Goal: Find specific page/section: Find specific page/section

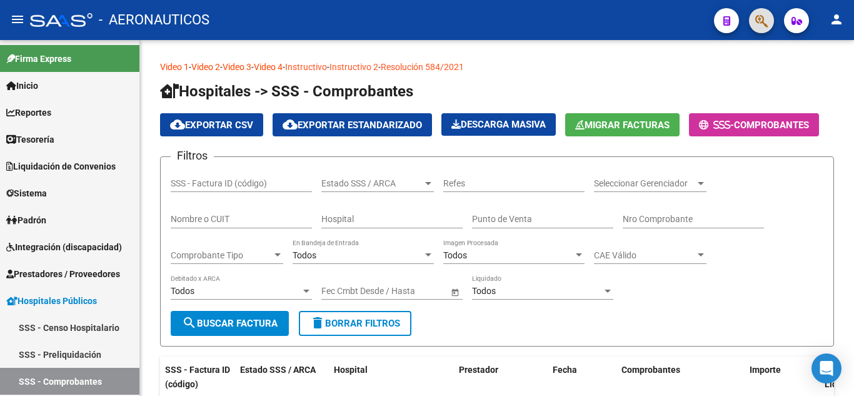
scroll to position [31, 0]
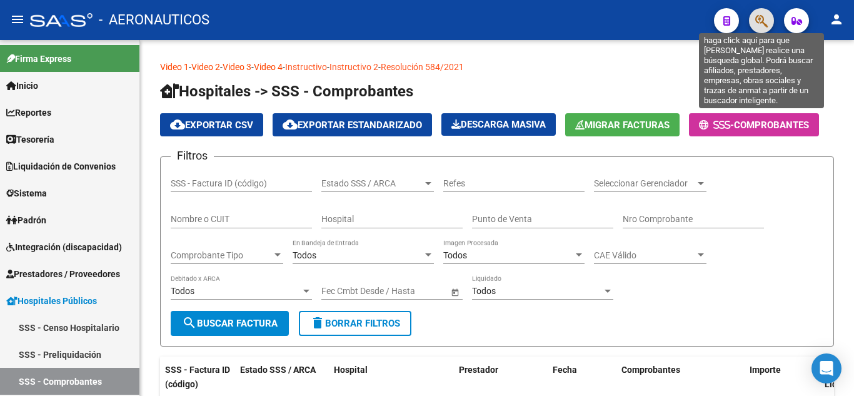
click at [763, 22] on icon "button" at bounding box center [761, 21] width 12 height 14
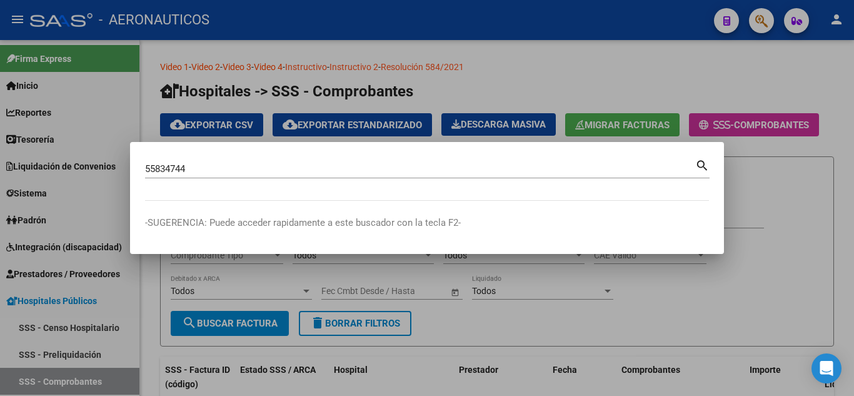
click at [702, 164] on mat-icon "search" at bounding box center [702, 164] width 14 height 15
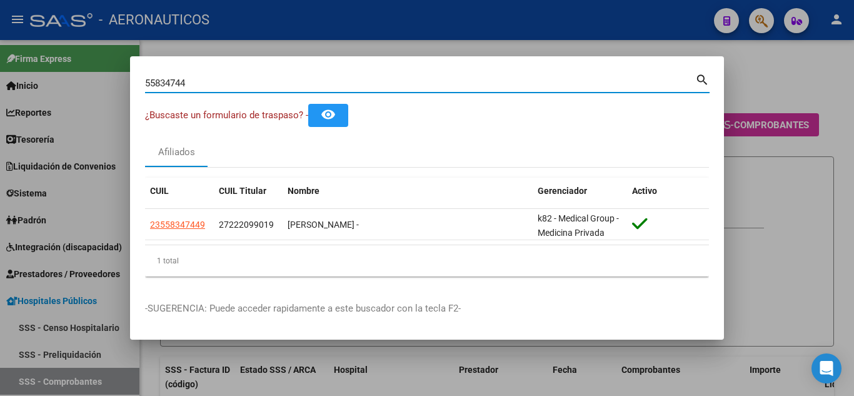
drag, startPoint x: 216, startPoint y: 81, endPoint x: 144, endPoint y: 101, distance: 74.0
click at [144, 101] on mat-dialog-content "55834744 Buscar (apellido, dni, cuil, nro traspaso, cuit, obra social) search ¿…" at bounding box center [427, 178] width 594 height 215
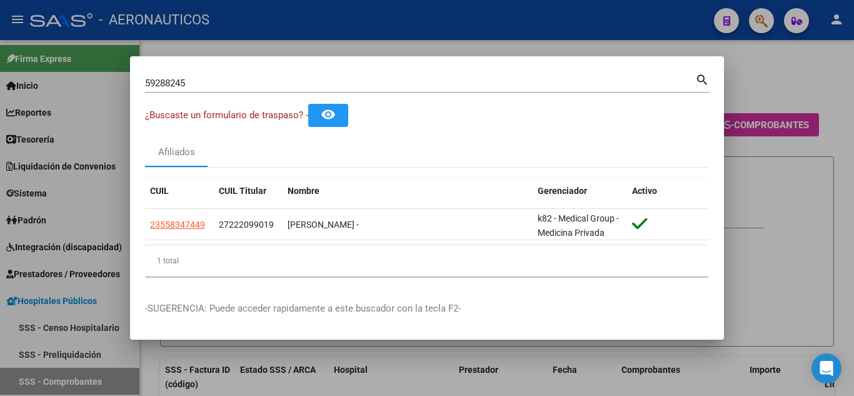
click at [704, 76] on mat-icon "search" at bounding box center [702, 78] width 14 height 15
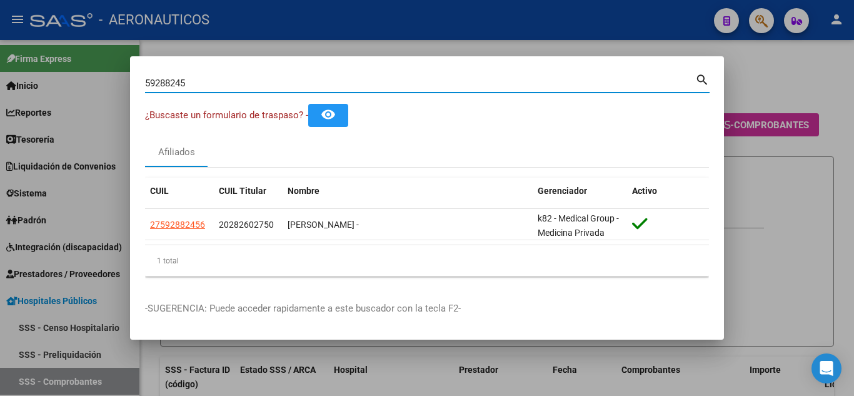
drag, startPoint x: 226, startPoint y: 83, endPoint x: 149, endPoint y: 80, distance: 76.3
click at [148, 81] on input "59288245" at bounding box center [420, 82] width 550 height 11
click at [702, 79] on mat-icon "search" at bounding box center [702, 78] width 14 height 15
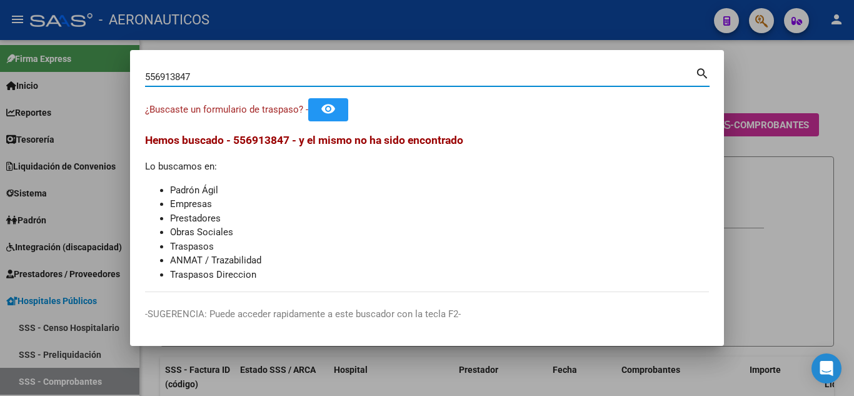
drag, startPoint x: 194, startPoint y: 77, endPoint x: 112, endPoint y: 79, distance: 82.5
click at [112, 79] on div "556913847 Buscar (apellido, dni, cuil, nro traspaso, cuit, obra social) search …" at bounding box center [427, 198] width 854 height 396
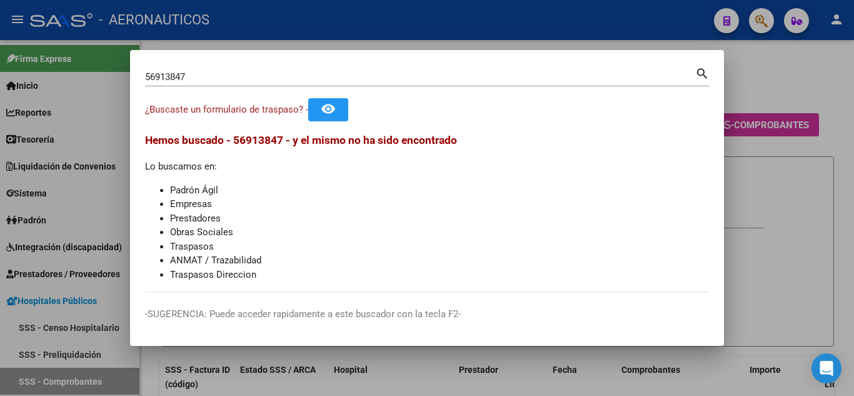
click at [697, 73] on mat-icon "search" at bounding box center [702, 72] width 14 height 15
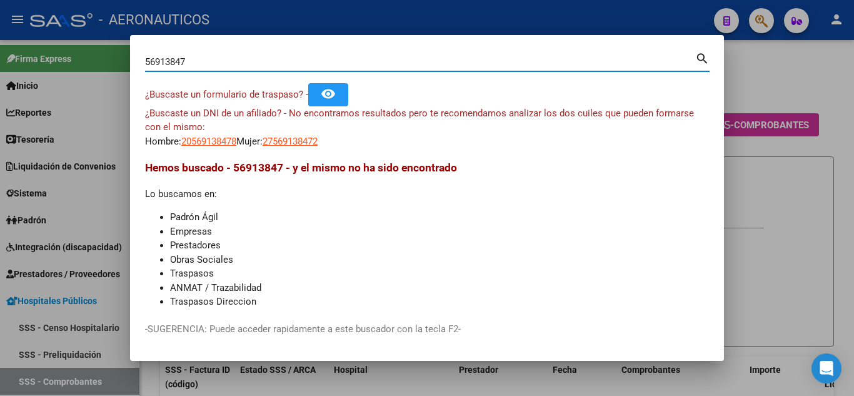
drag, startPoint x: 205, startPoint y: 62, endPoint x: 147, endPoint y: 68, distance: 58.4
click at [147, 68] on div "56913847 Buscar (apellido, dni, [PERSON_NAME], [PERSON_NAME], cuit, obra social)" at bounding box center [420, 61] width 550 height 19
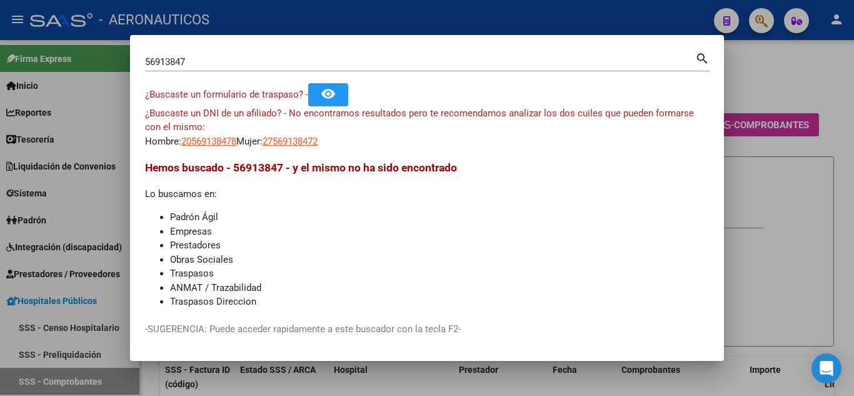
click at [699, 58] on mat-icon "search" at bounding box center [702, 57] width 14 height 15
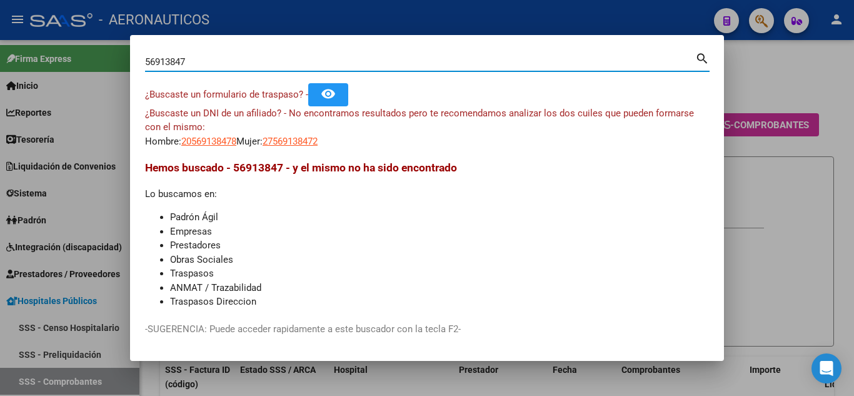
drag, startPoint x: 214, startPoint y: 65, endPoint x: 146, endPoint y: 62, distance: 68.8
click at [146, 62] on input "56913847" at bounding box center [420, 61] width 550 height 11
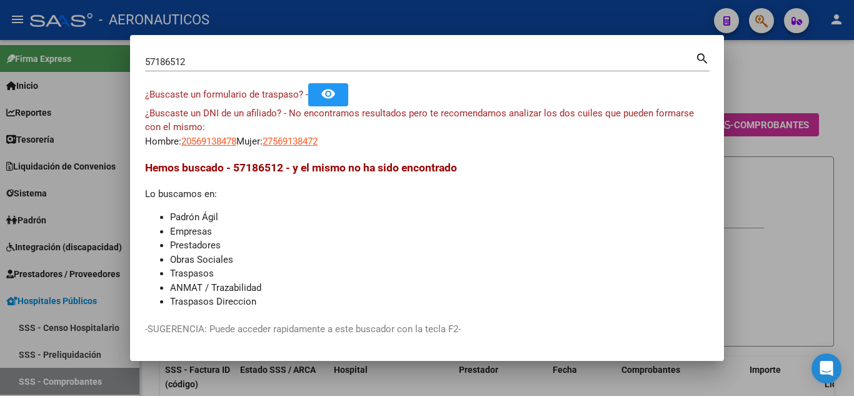
click at [698, 57] on mat-icon "search" at bounding box center [702, 57] width 14 height 15
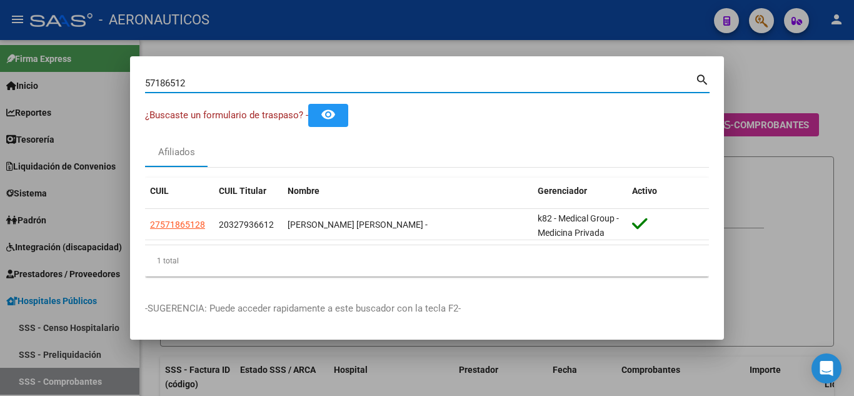
drag, startPoint x: 221, startPoint y: 84, endPoint x: 145, endPoint y: 87, distance: 76.3
click at [144, 91] on mat-dialog-content "57186512 Buscar (apellido, dni, cuil, [PERSON_NAME], cuit, obra social) search …" at bounding box center [427, 178] width 594 height 215
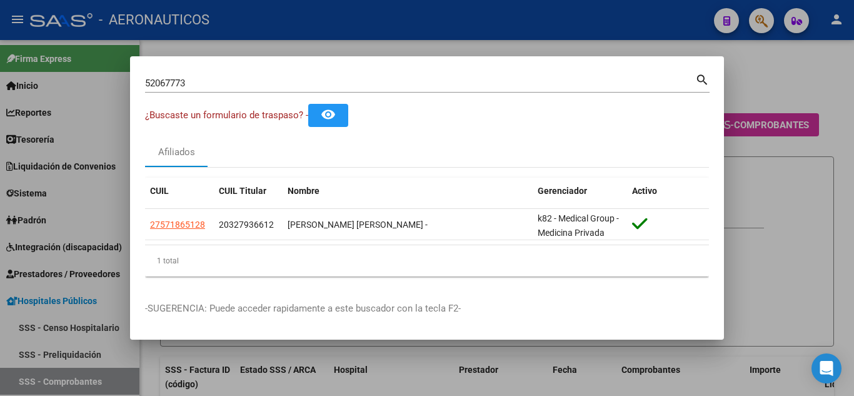
click at [704, 78] on mat-icon "search" at bounding box center [702, 78] width 14 height 15
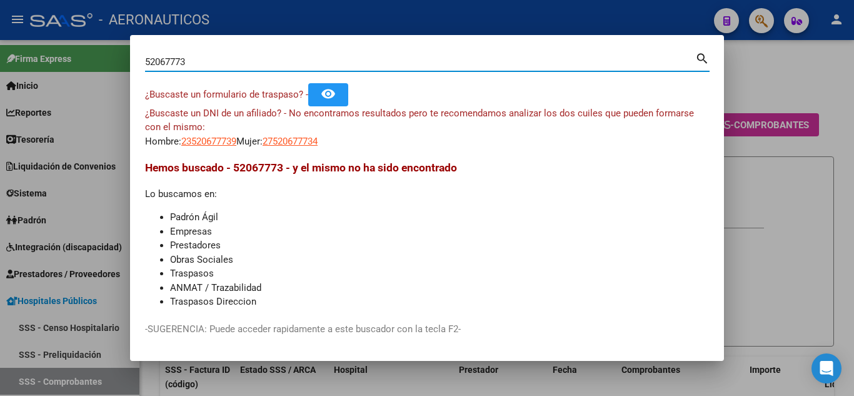
drag, startPoint x: 191, startPoint y: 60, endPoint x: 146, endPoint y: 65, distance: 45.9
click at [146, 65] on input "52067773" at bounding box center [420, 61] width 550 height 11
click at [701, 59] on mat-icon "search" at bounding box center [702, 57] width 14 height 15
type input "5"
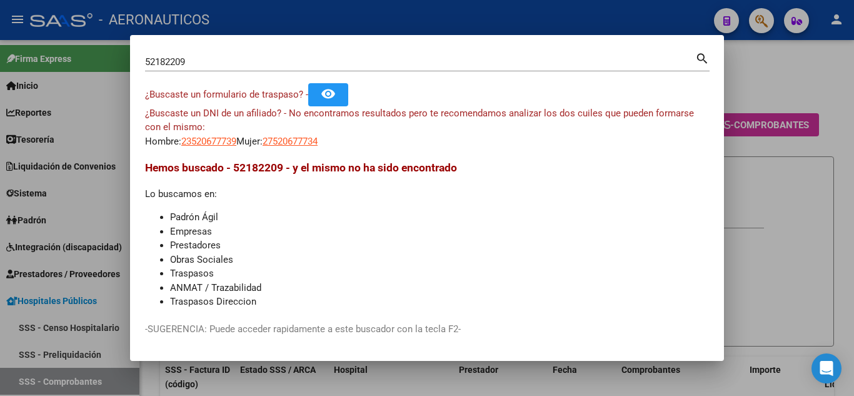
click at [701, 56] on mat-icon "search" at bounding box center [702, 57] width 14 height 15
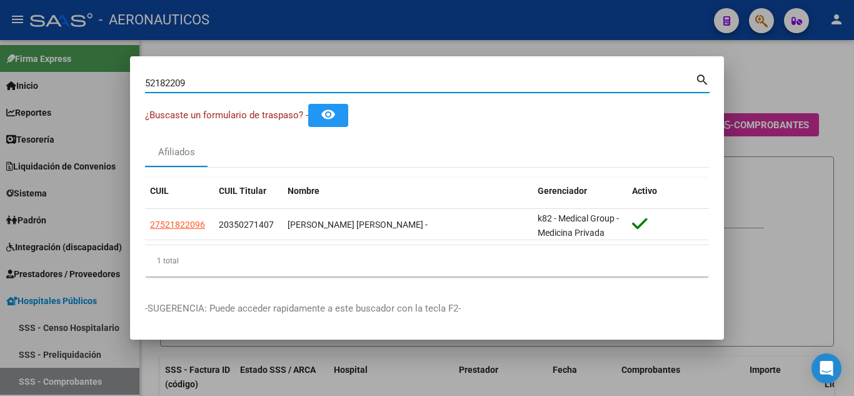
drag, startPoint x: 194, startPoint y: 81, endPoint x: 147, endPoint y: 81, distance: 46.9
click at [147, 81] on input "52182209" at bounding box center [420, 82] width 550 height 11
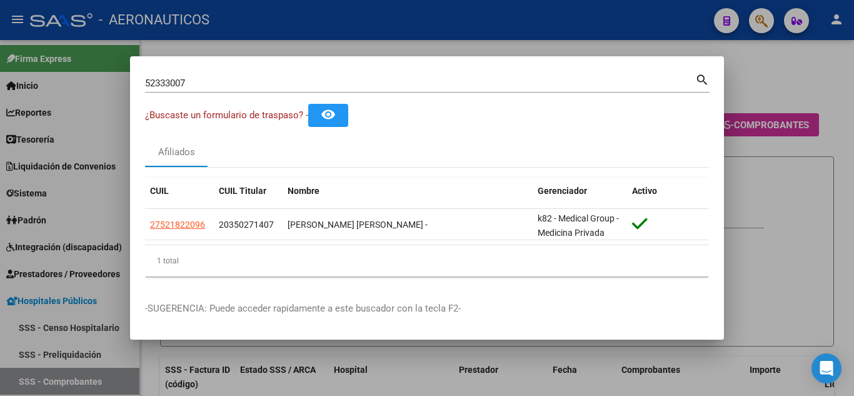
click at [697, 78] on mat-icon "search" at bounding box center [702, 78] width 14 height 15
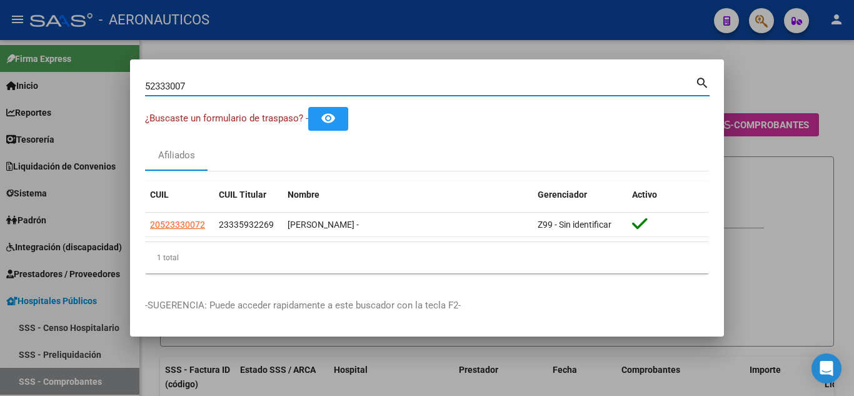
drag, startPoint x: 193, startPoint y: 86, endPoint x: 145, endPoint y: 87, distance: 48.2
click at [145, 87] on input "52333007" at bounding box center [420, 86] width 550 height 11
type input "25590756"
click at [701, 80] on mat-icon "search" at bounding box center [702, 81] width 14 height 15
click at [701, 80] on div at bounding box center [427, 198] width 854 height 396
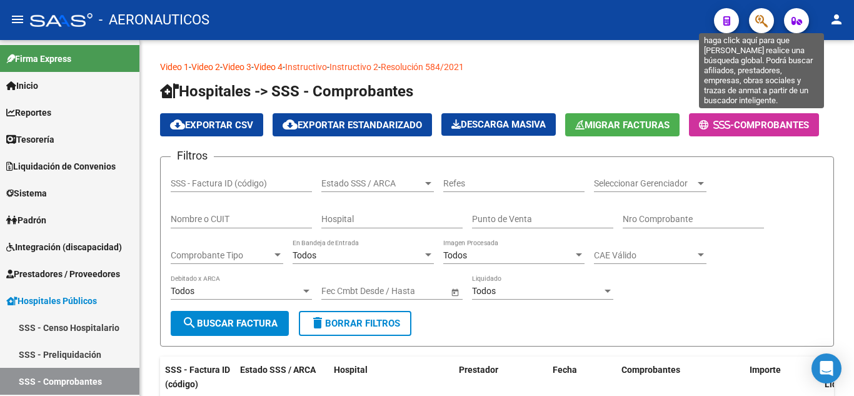
click at [758, 24] on icon "button" at bounding box center [761, 21] width 12 height 14
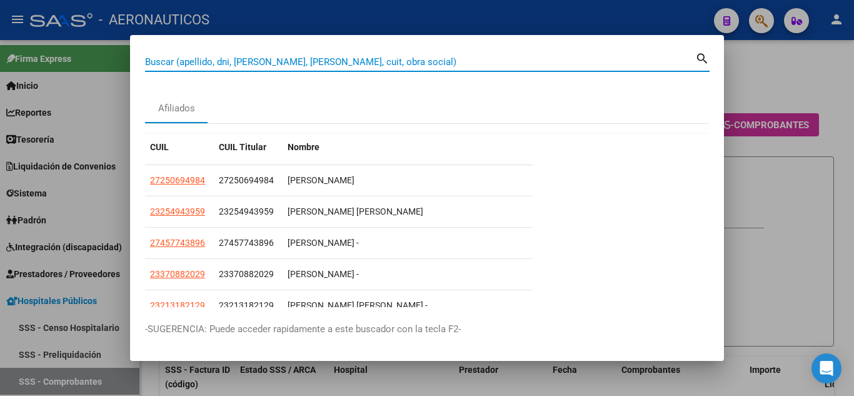
click at [146, 61] on input "Buscar (apellido, dni, [PERSON_NAME], [PERSON_NAME], cuit, obra social)" at bounding box center [420, 61] width 550 height 11
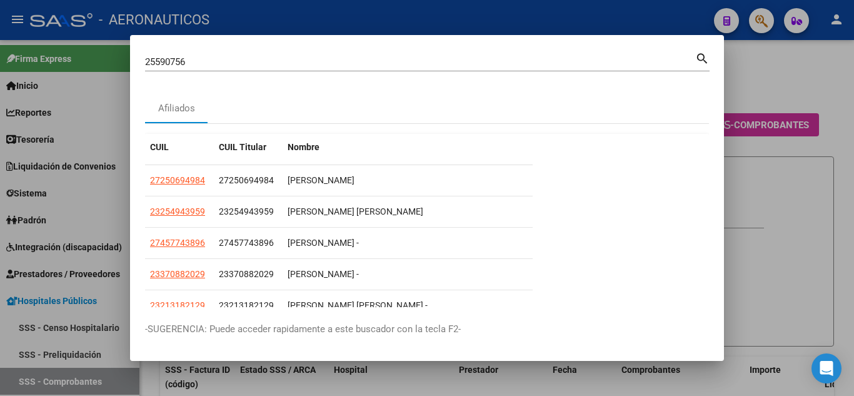
click at [704, 57] on mat-icon "search" at bounding box center [702, 57] width 14 height 15
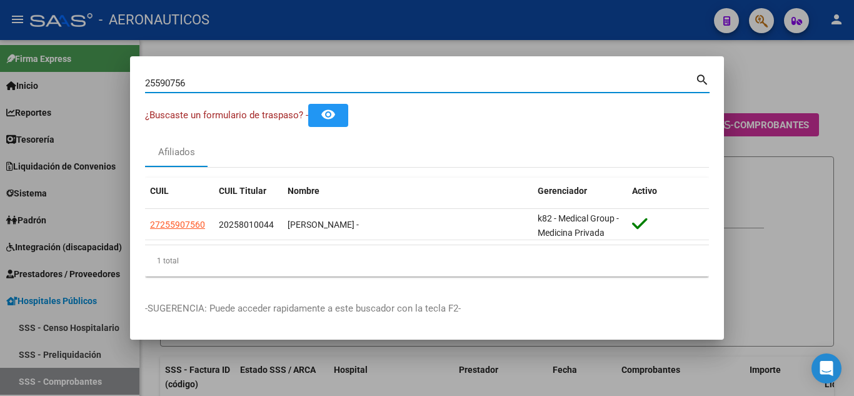
drag, startPoint x: 188, startPoint y: 84, endPoint x: 150, endPoint y: 90, distance: 38.6
click at [147, 90] on div "25590756 Buscar (apellido, dni, [PERSON_NAME], [PERSON_NAME], cuit, obra social)" at bounding box center [420, 83] width 550 height 19
click at [699, 82] on mat-icon "search" at bounding box center [702, 78] width 14 height 15
drag, startPoint x: 204, startPoint y: 83, endPoint x: 146, endPoint y: 84, distance: 57.5
click at [146, 84] on input "58183161" at bounding box center [420, 82] width 550 height 11
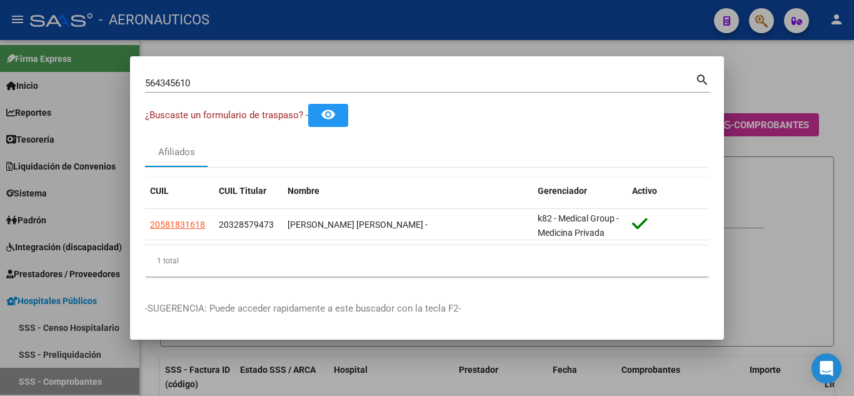
click at [701, 80] on mat-icon "search" at bounding box center [702, 78] width 14 height 15
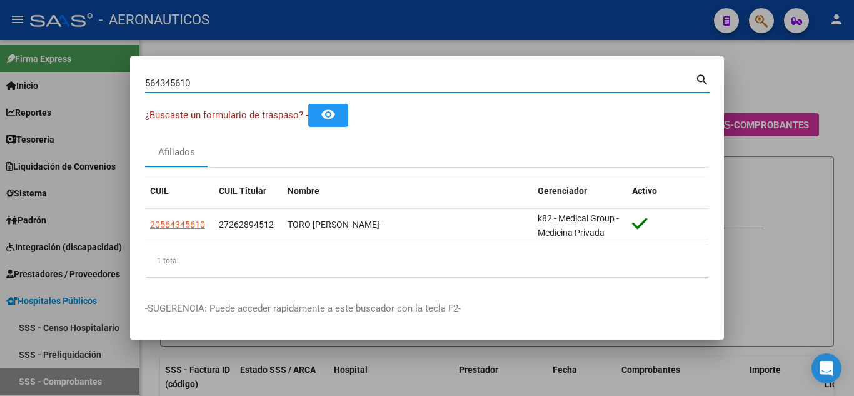
drag, startPoint x: 213, startPoint y: 84, endPoint x: 147, endPoint y: 82, distance: 65.6
click at [147, 82] on input "564345610" at bounding box center [420, 82] width 550 height 11
click at [702, 77] on mat-icon "search" at bounding box center [702, 78] width 14 height 15
drag, startPoint x: 189, startPoint y: 82, endPoint x: 147, endPoint y: 84, distance: 42.6
click at [147, 84] on input "25074921" at bounding box center [420, 82] width 550 height 11
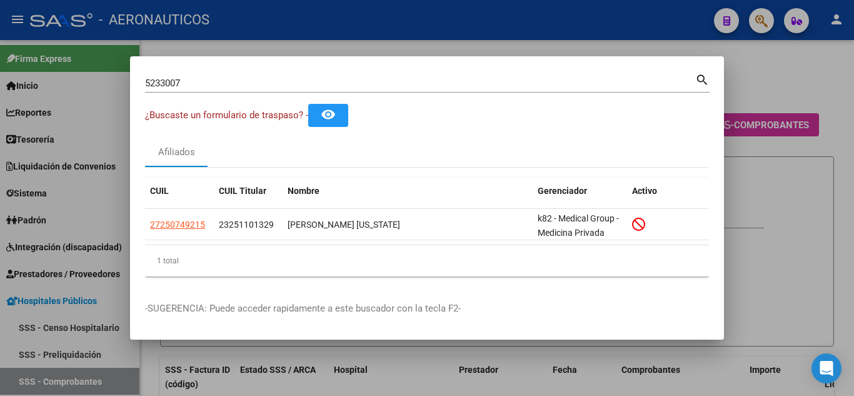
click at [701, 76] on mat-icon "search" at bounding box center [702, 78] width 14 height 15
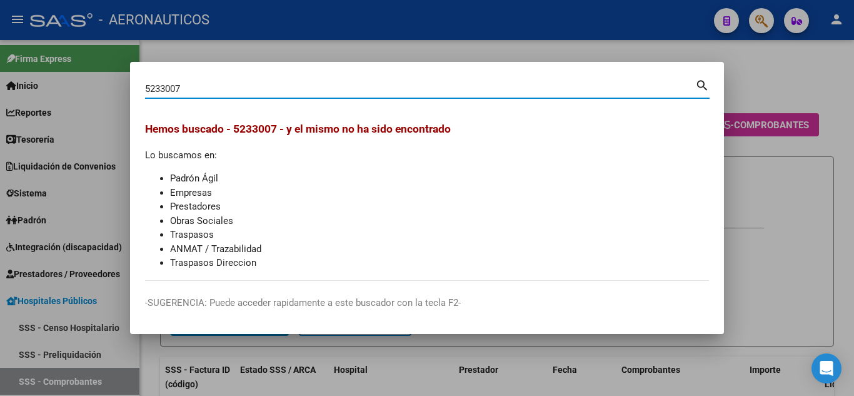
drag, startPoint x: 191, startPoint y: 87, endPoint x: 140, endPoint y: 90, distance: 50.7
click at [142, 92] on mat-dialog-content "5233007 Buscar (apellido, dni, cuil, nro traspaso, cuit, obra social) search [P…" at bounding box center [427, 179] width 594 height 204
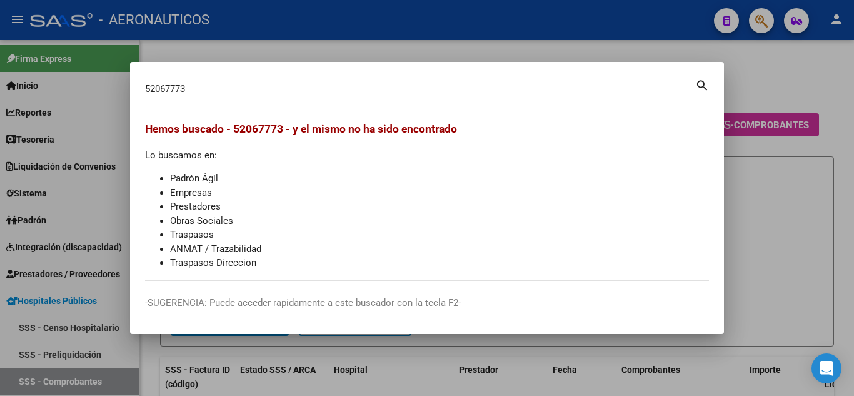
click at [701, 82] on mat-icon "search" at bounding box center [702, 84] width 14 height 15
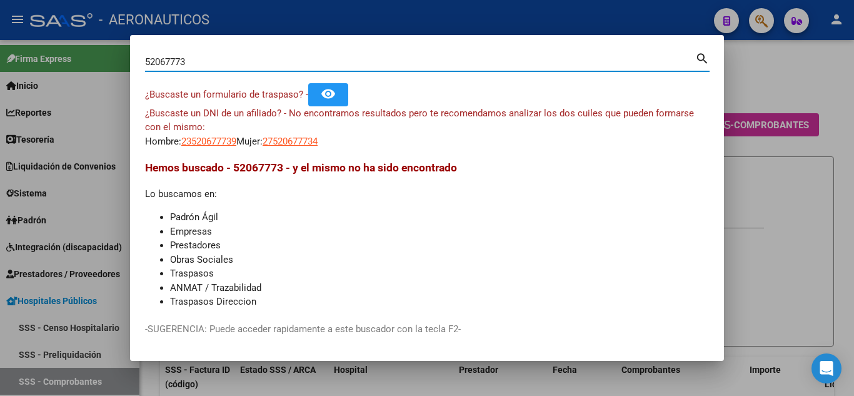
drag, startPoint x: 195, startPoint y: 62, endPoint x: 147, endPoint y: 69, distance: 48.0
click at [147, 69] on div "52067773 Buscar (apellido, dni, [PERSON_NAME], nro traspaso, cuit, obra social)" at bounding box center [420, 61] width 550 height 19
type input "56913847"
click at [701, 56] on mat-icon "search" at bounding box center [702, 57] width 14 height 15
drag, startPoint x: 217, startPoint y: 62, endPoint x: 144, endPoint y: 60, distance: 73.8
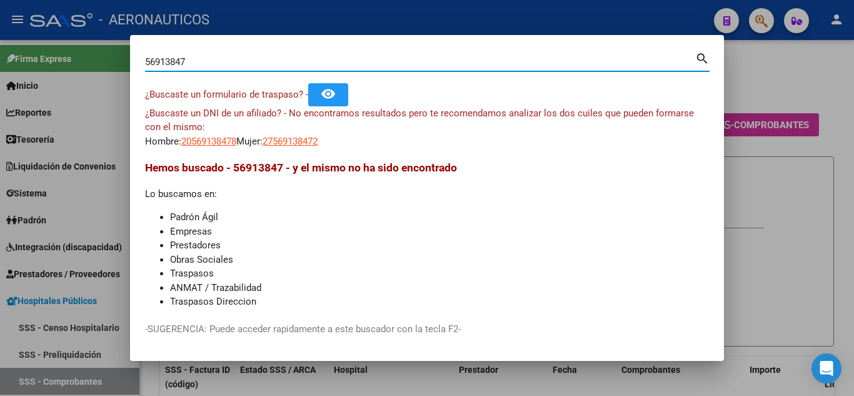
click at [144, 60] on mat-dialog-content "56913847 Buscar (apellido, dni, cuil, nro traspaso, cuit, obra social) search ¿…" at bounding box center [427, 178] width 594 height 257
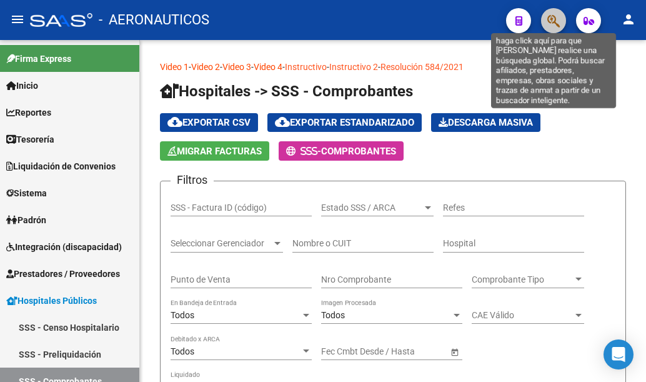
click at [553, 19] on icon "button" at bounding box center [553, 21] width 12 height 14
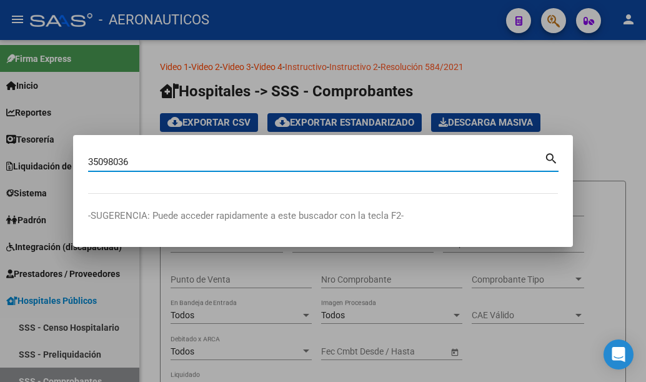
type input "35098036"
click at [549, 157] on mat-icon "search" at bounding box center [551, 157] width 14 height 15
